Goal: Task Accomplishment & Management: Manage account settings

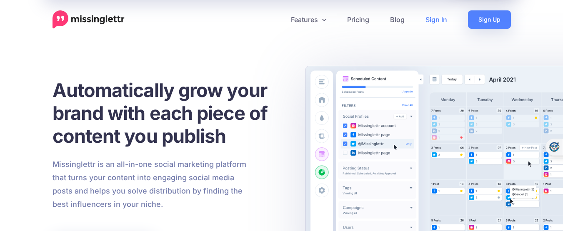
click at [434, 23] on link "Sign In" at bounding box center [436, 19] width 43 height 18
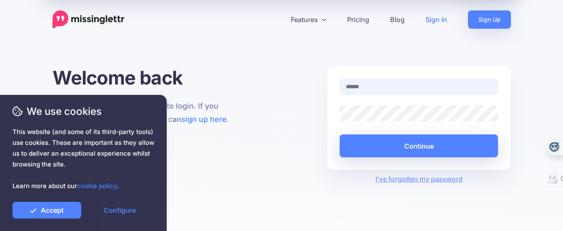
click at [376, 82] on input "text" at bounding box center [419, 87] width 159 height 16
type input "**********"
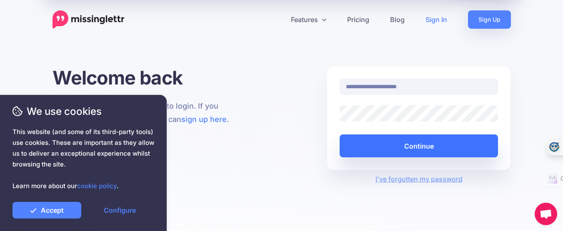
click at [409, 140] on button "Continue" at bounding box center [419, 146] width 159 height 23
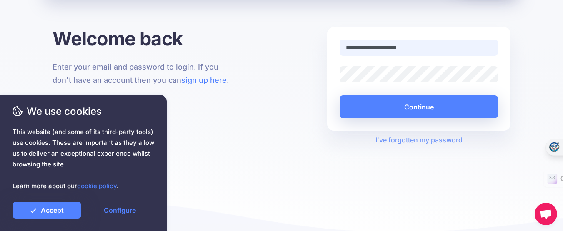
scroll to position [32, 0]
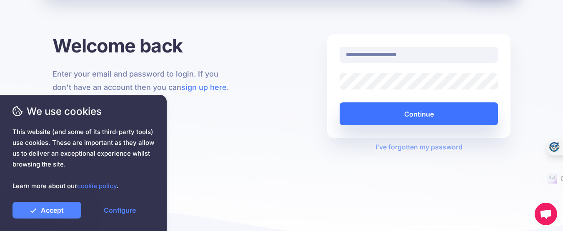
click at [427, 115] on button "Continue" at bounding box center [419, 114] width 159 height 23
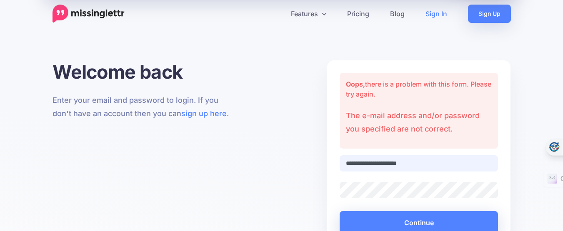
scroll to position [83, 0]
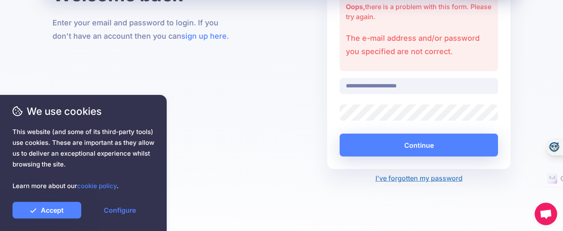
click at [436, 177] on link "I've forgotten my password" at bounding box center [418, 178] width 87 height 8
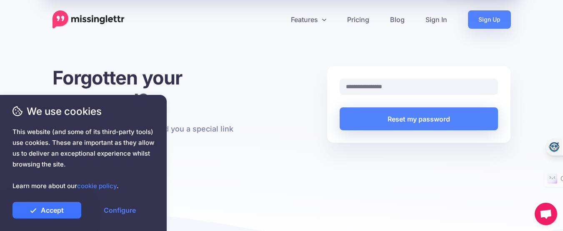
click at [65, 210] on link "Accept" at bounding box center [47, 210] width 69 height 17
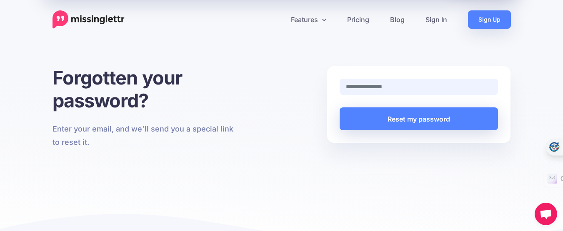
click at [368, 87] on input "text" at bounding box center [419, 87] width 159 height 16
type input "**********"
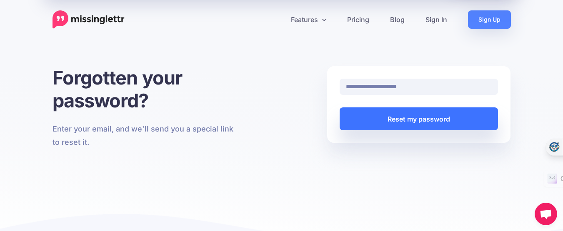
click at [418, 118] on button "Reset my password" at bounding box center [419, 119] width 159 height 23
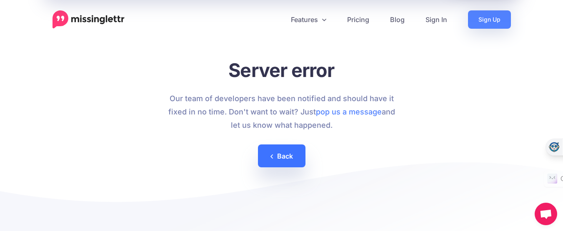
click at [282, 157] on link "Back" at bounding box center [282, 156] width 48 height 23
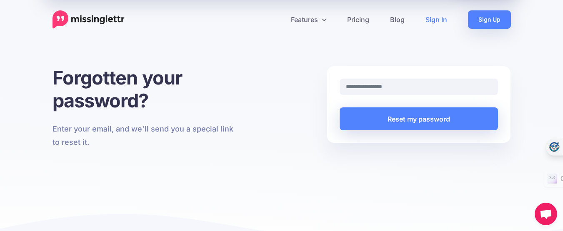
click at [435, 19] on link "Sign In" at bounding box center [436, 19] width 43 height 18
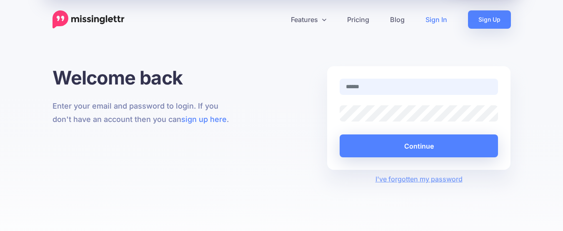
click at [384, 87] on input "text" at bounding box center [419, 87] width 159 height 16
click at [404, 102] on div at bounding box center [418, 92] width 171 height 27
click at [382, 89] on input "text" at bounding box center [419, 87] width 159 height 16
type input "**********"
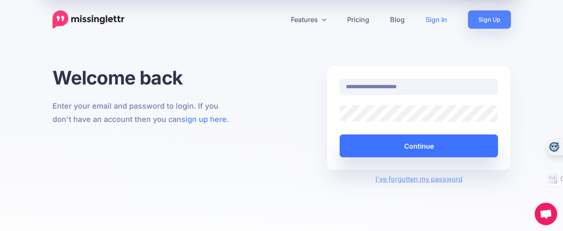
click at [395, 144] on button "Continue" at bounding box center [419, 146] width 159 height 23
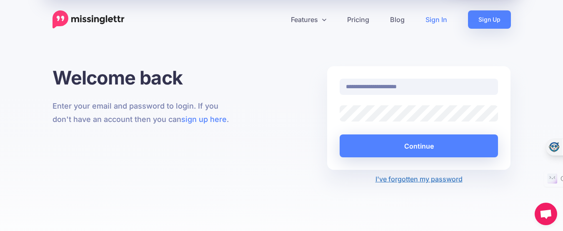
click at [417, 183] on link "I've forgotten my password" at bounding box center [418, 179] width 87 height 8
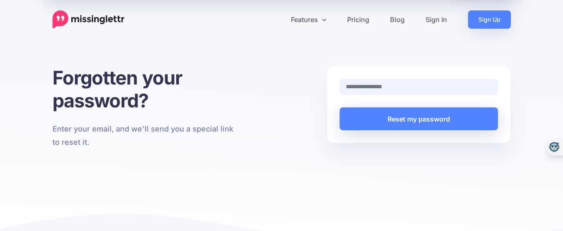
click at [394, 85] on input "text" at bounding box center [419, 87] width 159 height 16
click at [380, 85] on input "text" at bounding box center [419, 87] width 159 height 16
type input "**********"
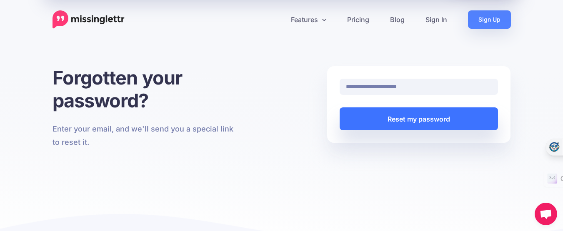
click at [411, 116] on button "Reset my password" at bounding box center [419, 119] width 159 height 23
click at [410, 118] on button "Reset my password" at bounding box center [419, 119] width 159 height 23
